Goal: Information Seeking & Learning: Learn about a topic

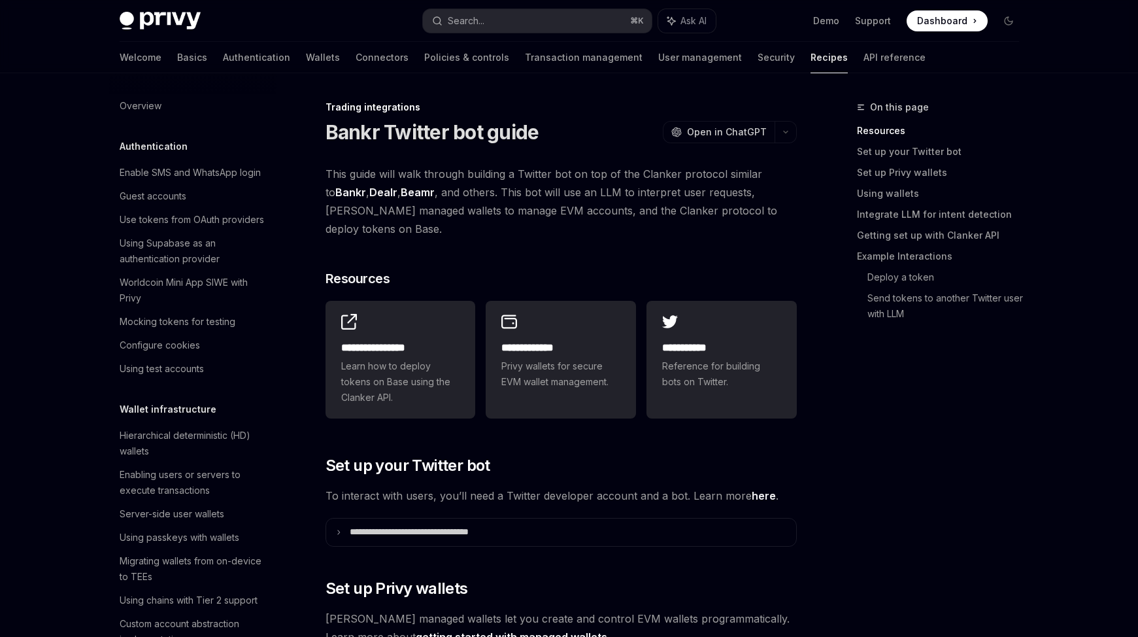
scroll to position [1269, 0]
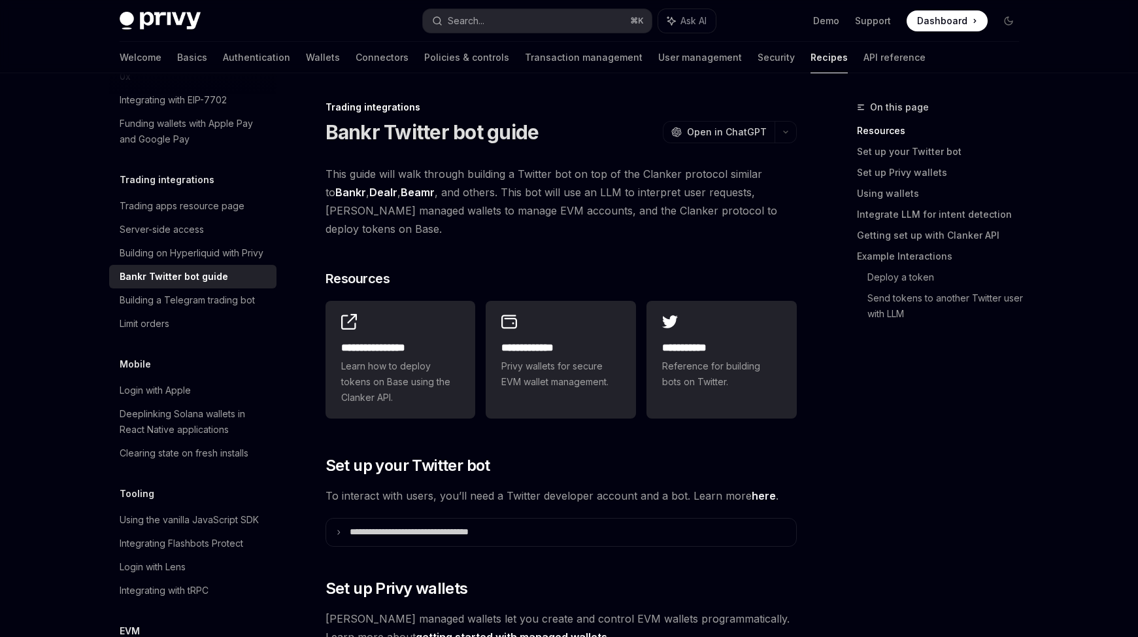
click at [339, 189] on link "Bankr" at bounding box center [350, 193] width 31 height 14
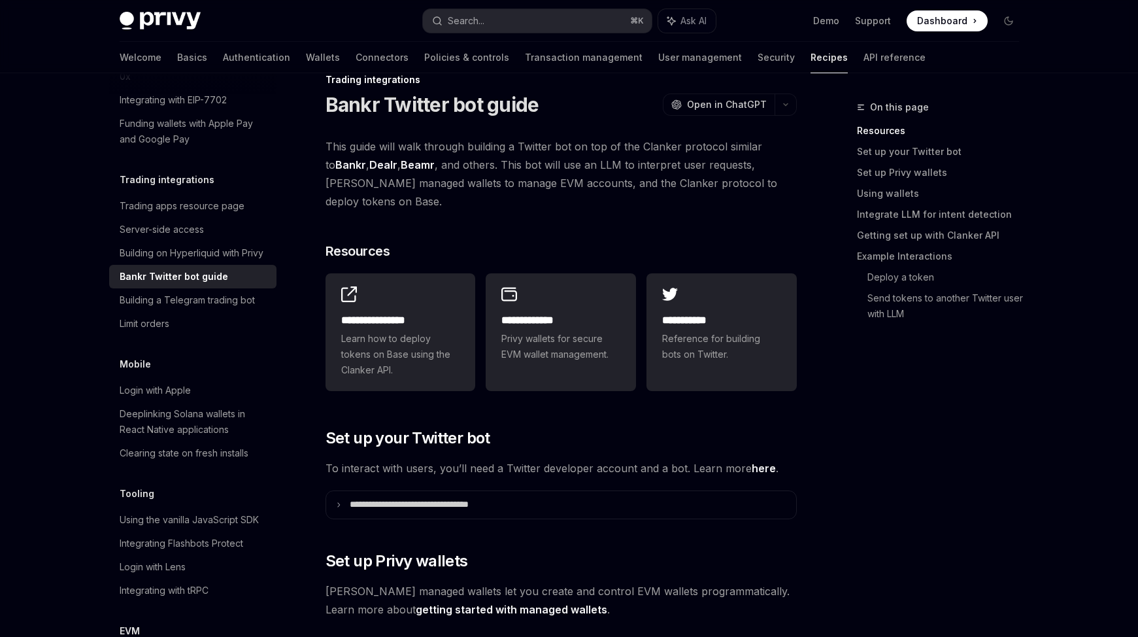
scroll to position [0, 0]
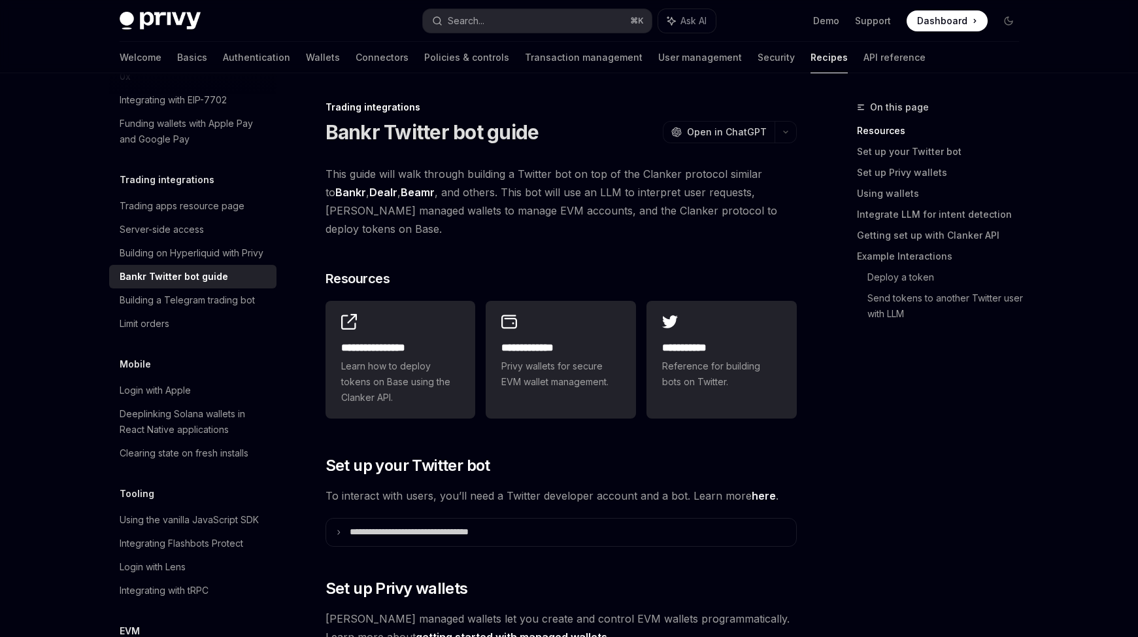
click at [166, 20] on img at bounding box center [160, 21] width 81 height 18
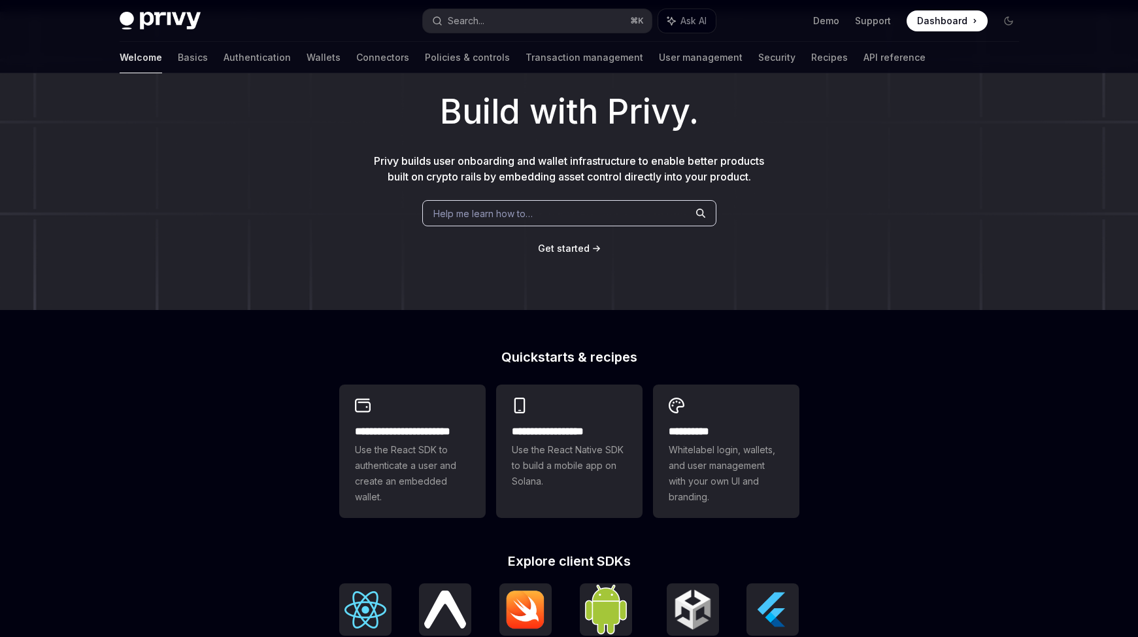
scroll to position [107, 0]
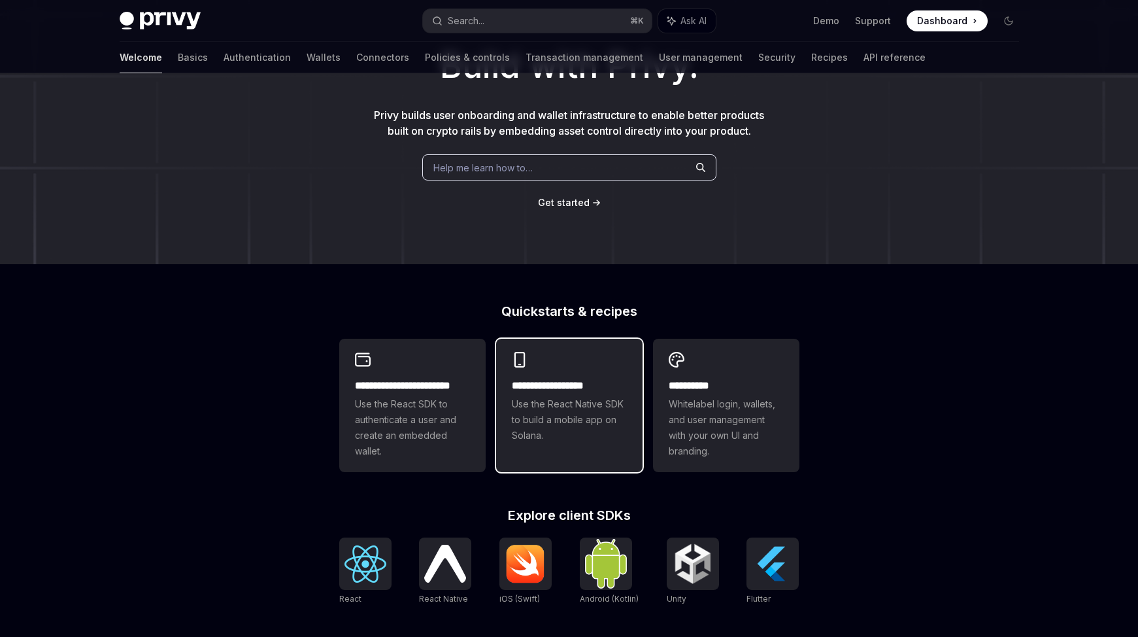
click at [548, 394] on div "**********" at bounding box center [569, 410] width 115 height 65
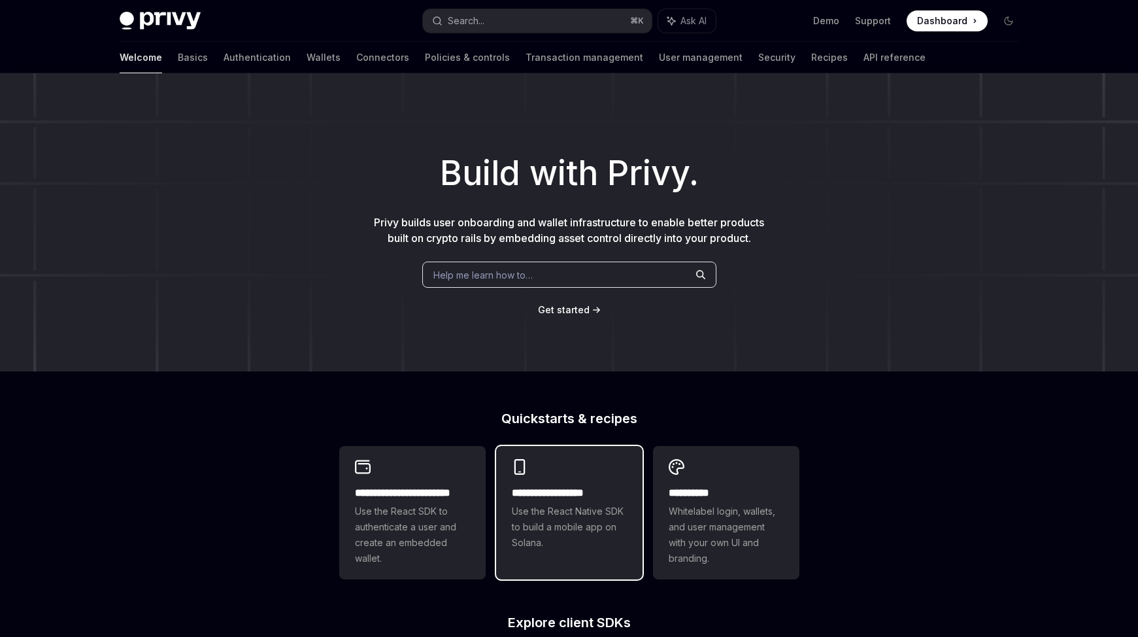
scroll to position [176, 0]
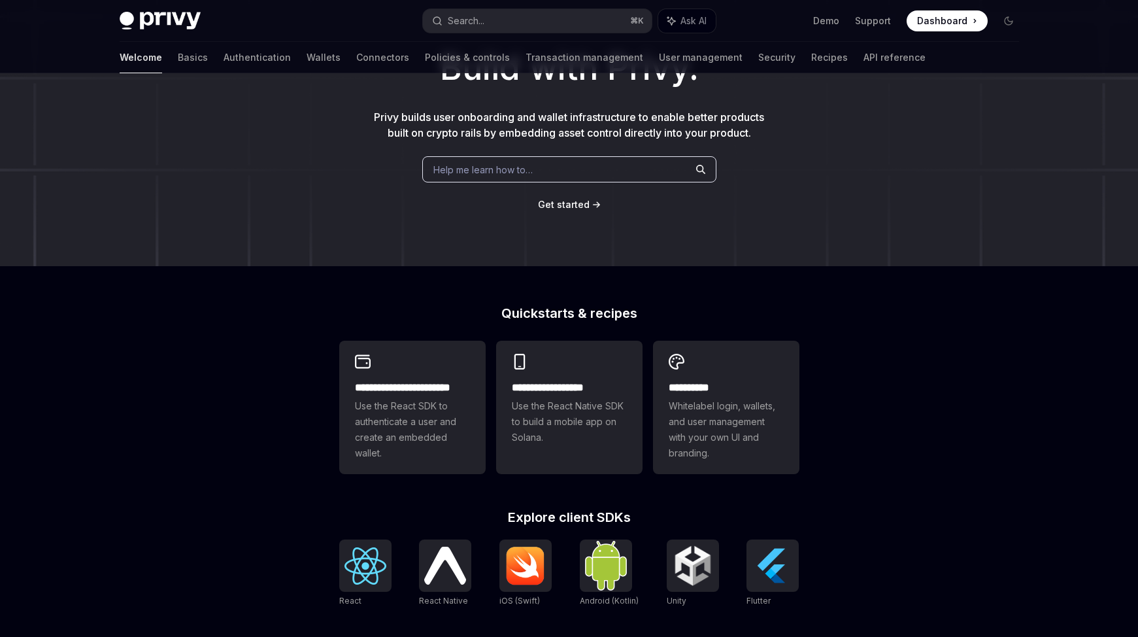
scroll to position [107, 0]
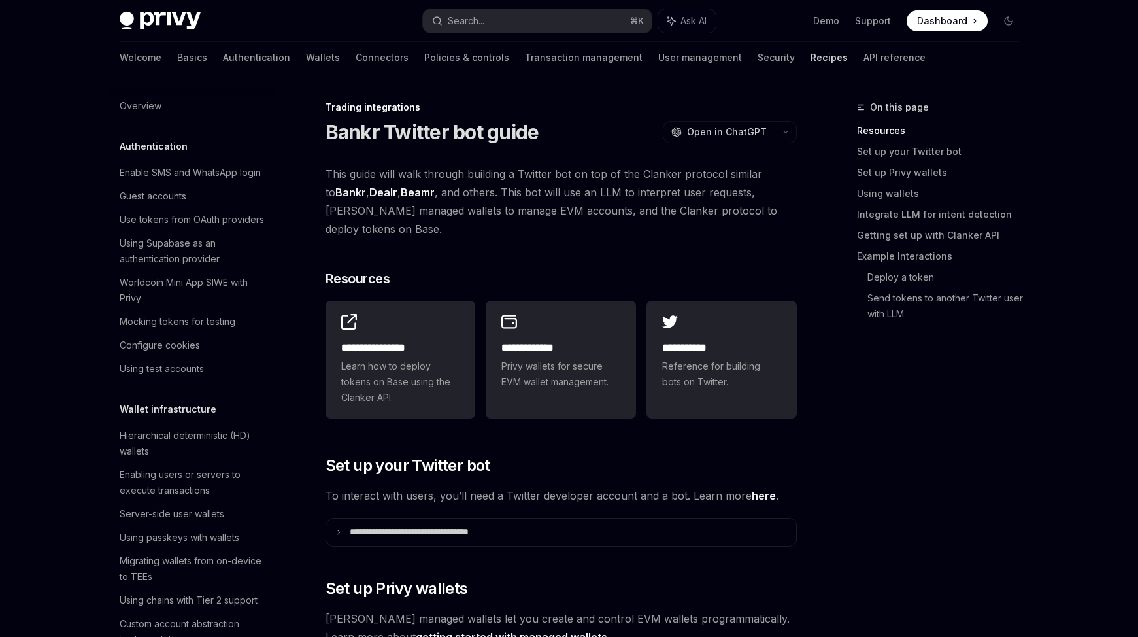
click at [810, 63] on link "Recipes" at bounding box center [828, 57] width 37 height 31
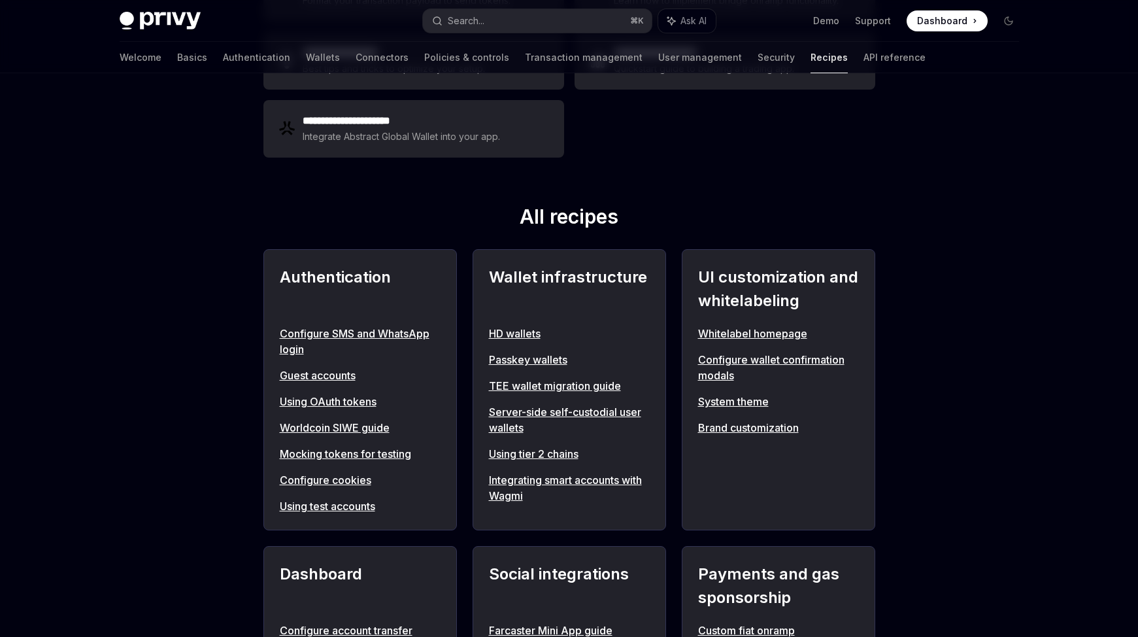
scroll to position [342, 0]
click at [373, 447] on link "Mocking tokens for testing" at bounding box center [360, 452] width 161 height 16
type textarea "*"
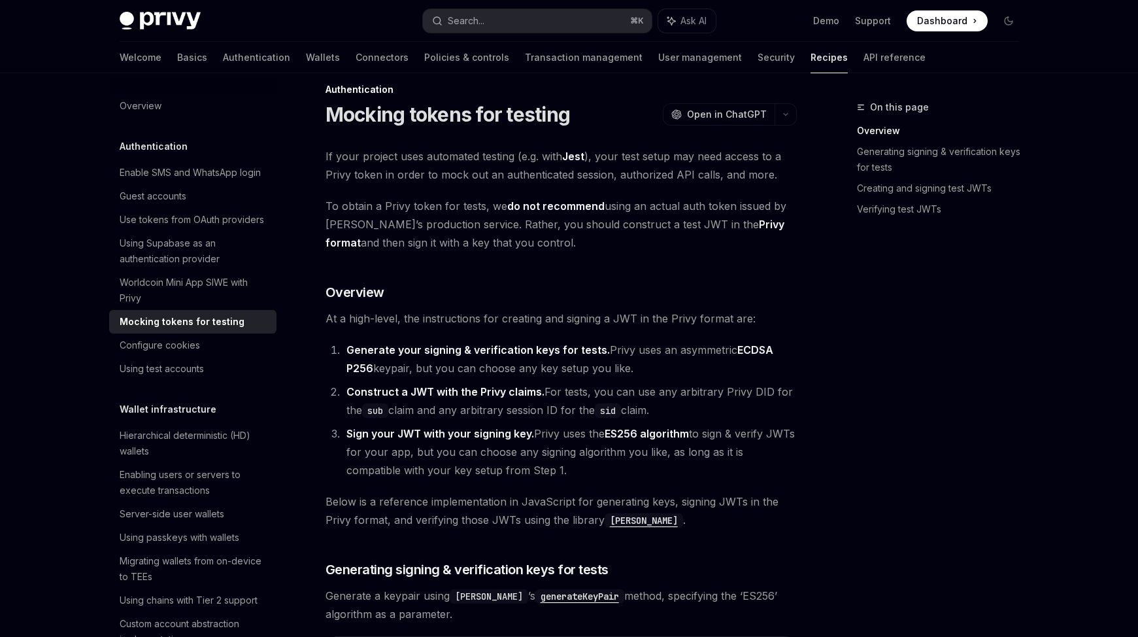
scroll to position [93, 0]
